Goal: Task Accomplishment & Management: Manage account settings

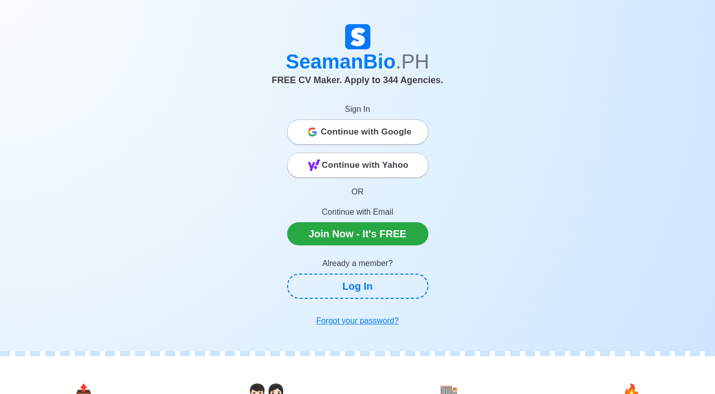
click at [384, 131] on span "Continue with Google" at bounding box center [366, 132] width 91 height 20
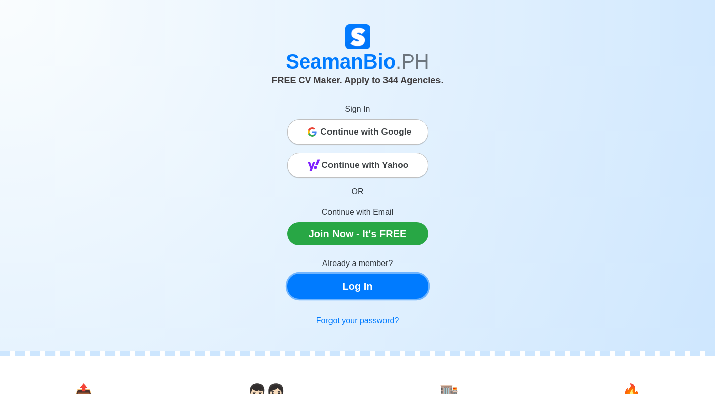
click at [370, 281] on link "Log In" at bounding box center [357, 286] width 141 height 25
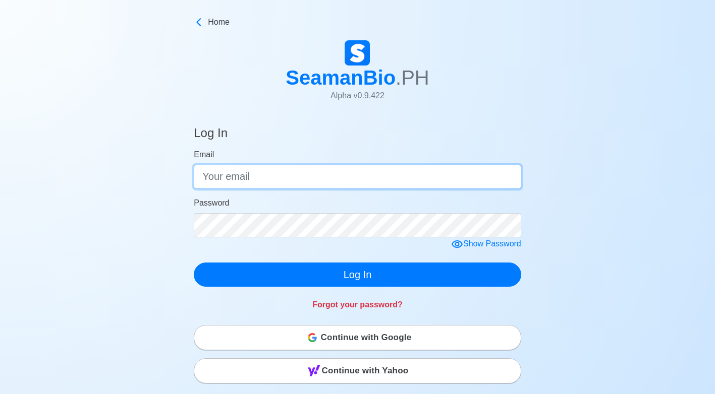
click at [311, 174] on input "Email" at bounding box center [357, 177] width 327 height 24
type input "[EMAIL_ADDRESS][DOMAIN_NAME]"
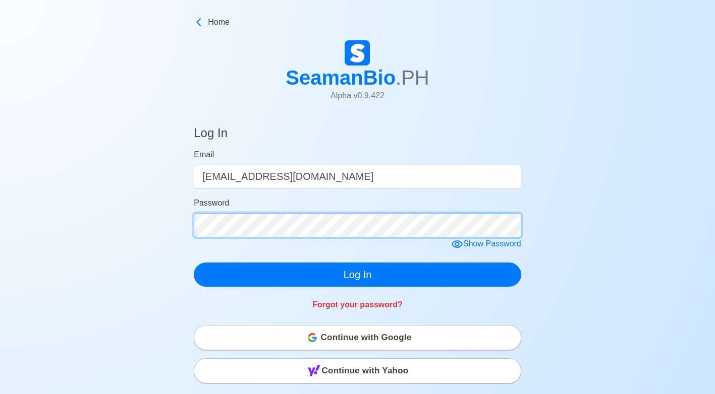
click at [186, 223] on div "Log In Email [EMAIL_ADDRESS][DOMAIN_NAME] Password Show Password Log In Forgot …" at bounding box center [358, 358] width 358 height 489
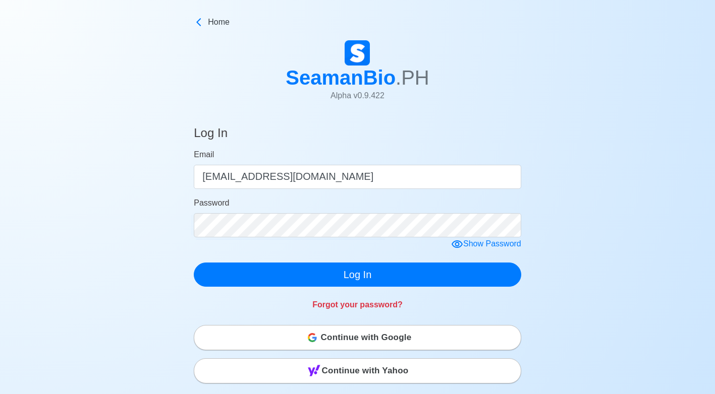
click at [303, 344] on div "Continue with Google" at bounding box center [357, 338] width 326 height 20
